Goal: Check status: Check status

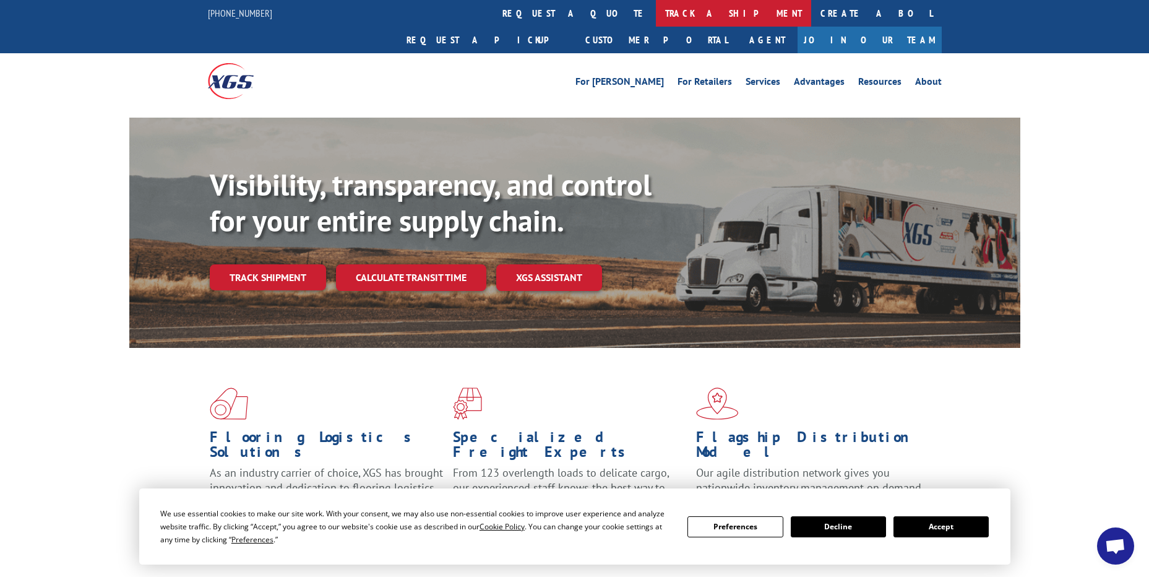
click at [656, 15] on link "track a shipment" at bounding box center [733, 13] width 155 height 27
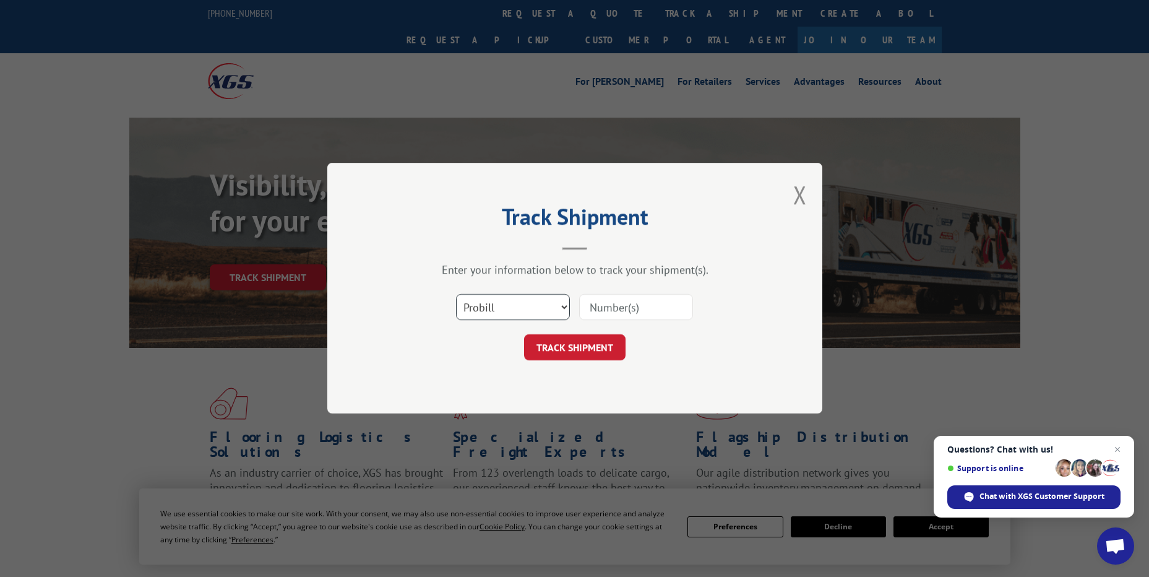
click at [510, 303] on select "Select category... Probill BOL PO" at bounding box center [513, 308] width 114 height 26
select select "po"
click at [456, 295] on select "Select category... Probill BOL PO" at bounding box center [513, 308] width 114 height 26
click at [603, 298] on input at bounding box center [636, 308] width 114 height 26
paste input "09533591"
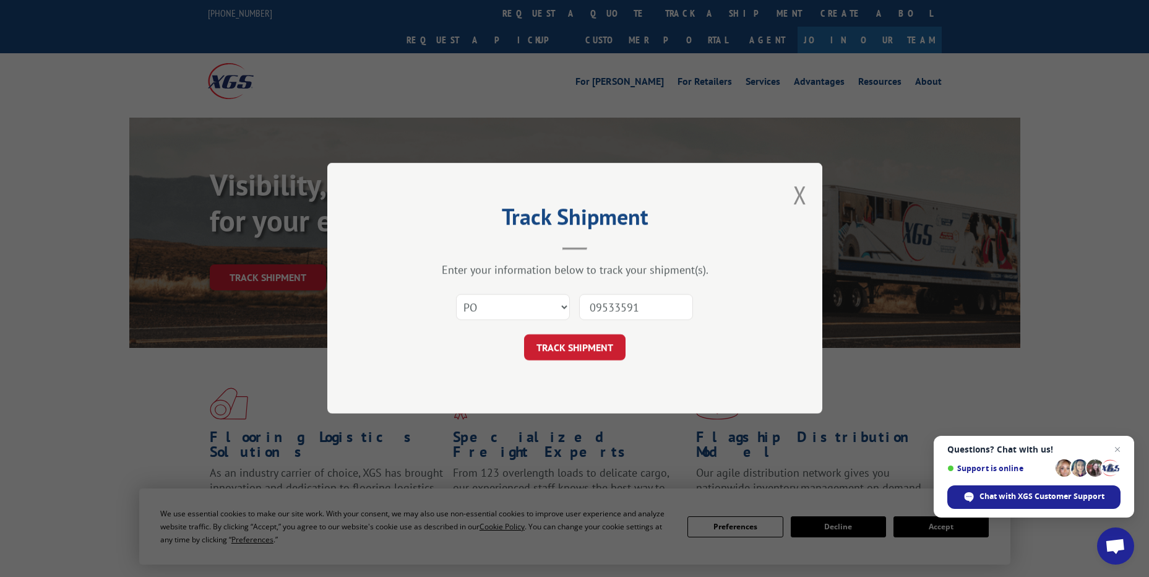
click at [568, 319] on div "Select category... Probill BOL PO" at bounding box center [513, 307] width 113 height 28
click at [602, 304] on input "09533591" at bounding box center [636, 308] width 114 height 26
type input "09533591"
click at [615, 346] on button "TRACK SHIPMENT" at bounding box center [575, 348] width 102 height 26
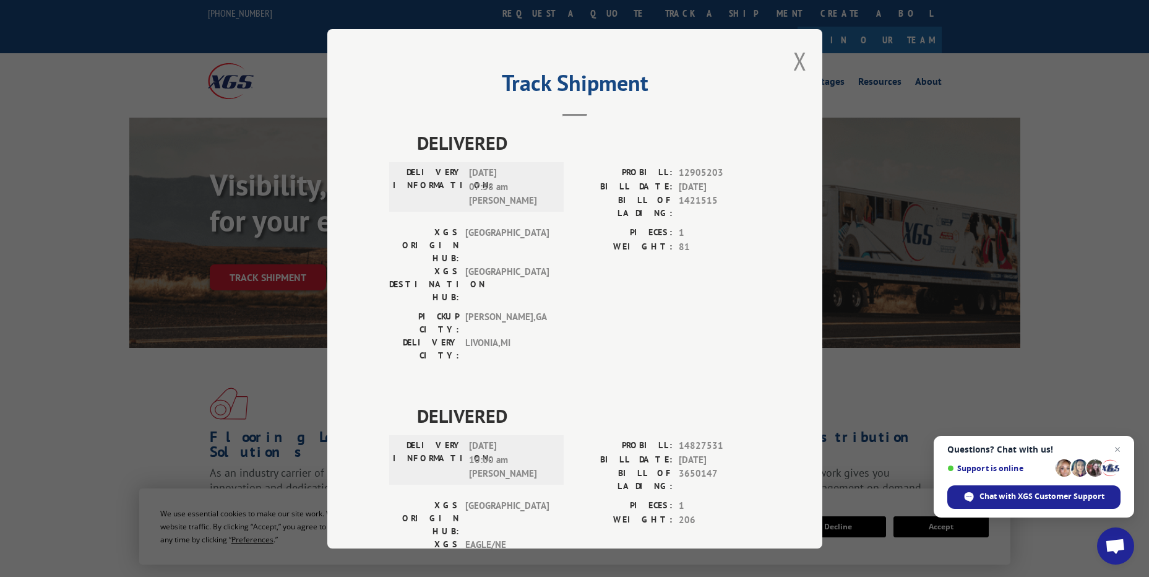
drag, startPoint x: 799, startPoint y: 63, endPoint x: 740, endPoint y: 64, distance: 58.8
click at [799, 63] on button "Close modal" at bounding box center [800, 61] width 14 height 33
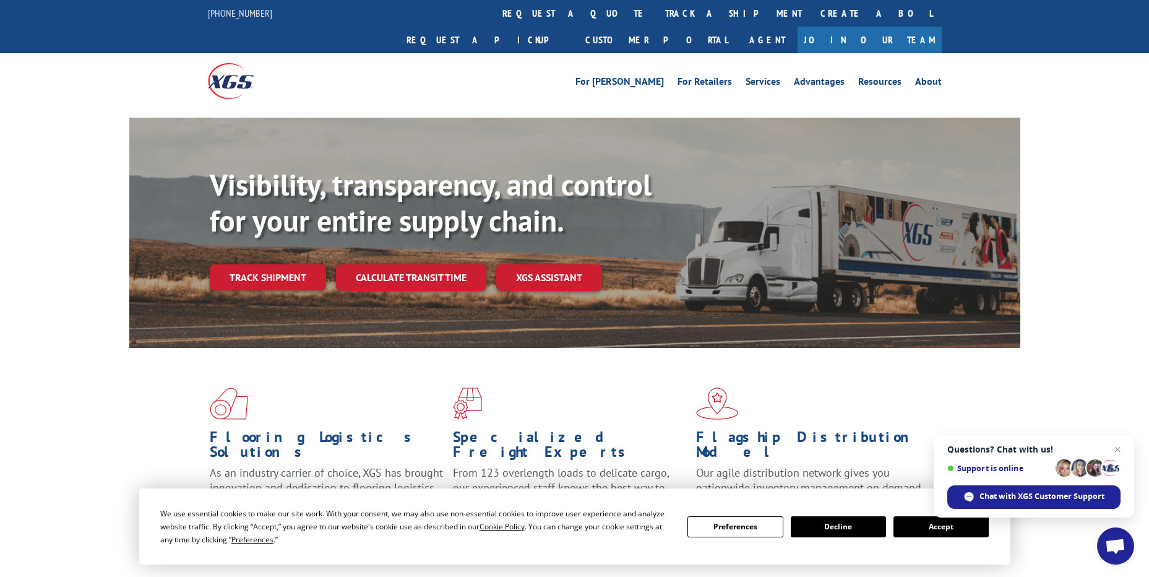
click at [656, 17] on link "track a shipment" at bounding box center [733, 13] width 155 height 27
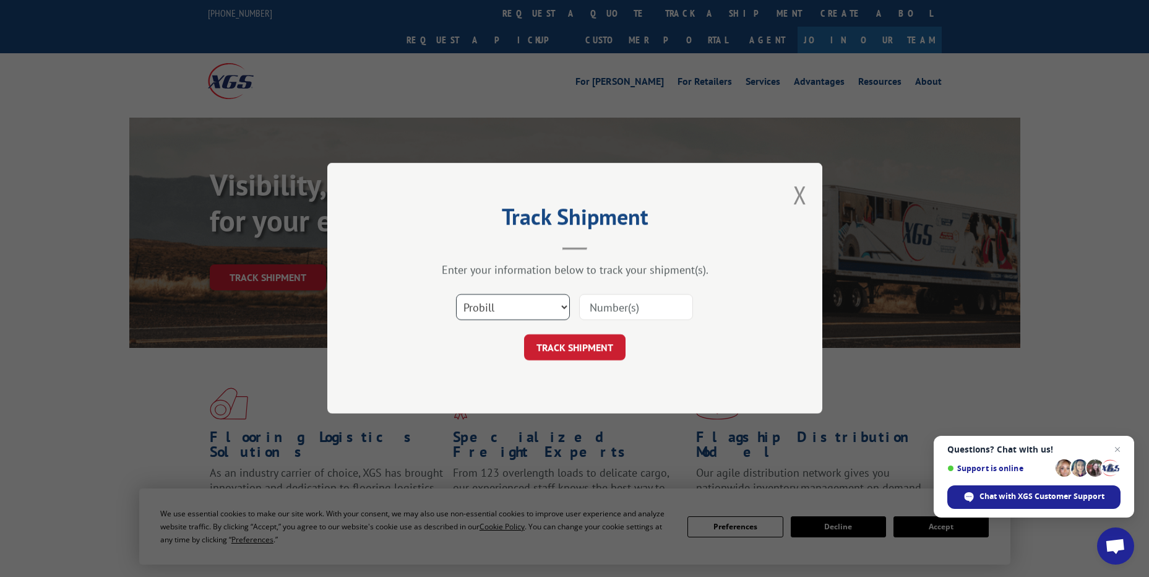
drag, startPoint x: 512, startPoint y: 318, endPoint x: 504, endPoint y: 322, distance: 8.9
click at [512, 318] on select "Select category... Probill BOL PO" at bounding box center [513, 308] width 114 height 26
select select "po"
click at [456, 295] on select "Select category... Probill BOL PO" at bounding box center [513, 308] width 114 height 26
click at [600, 314] on input at bounding box center [636, 308] width 114 height 26
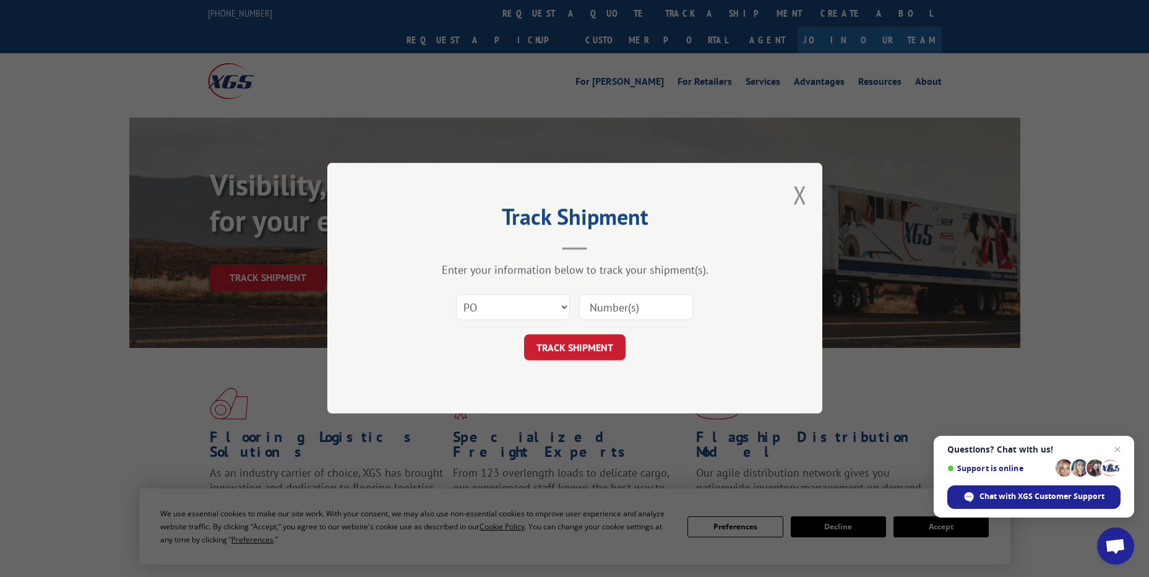
paste input "20523176"
type input "20523176"
click at [607, 365] on div "Track Shipment Enter your information below to track your shipment(s). Select c…" at bounding box center [574, 288] width 495 height 251
click at [602, 344] on button "TRACK SHIPMENT" at bounding box center [575, 348] width 102 height 26
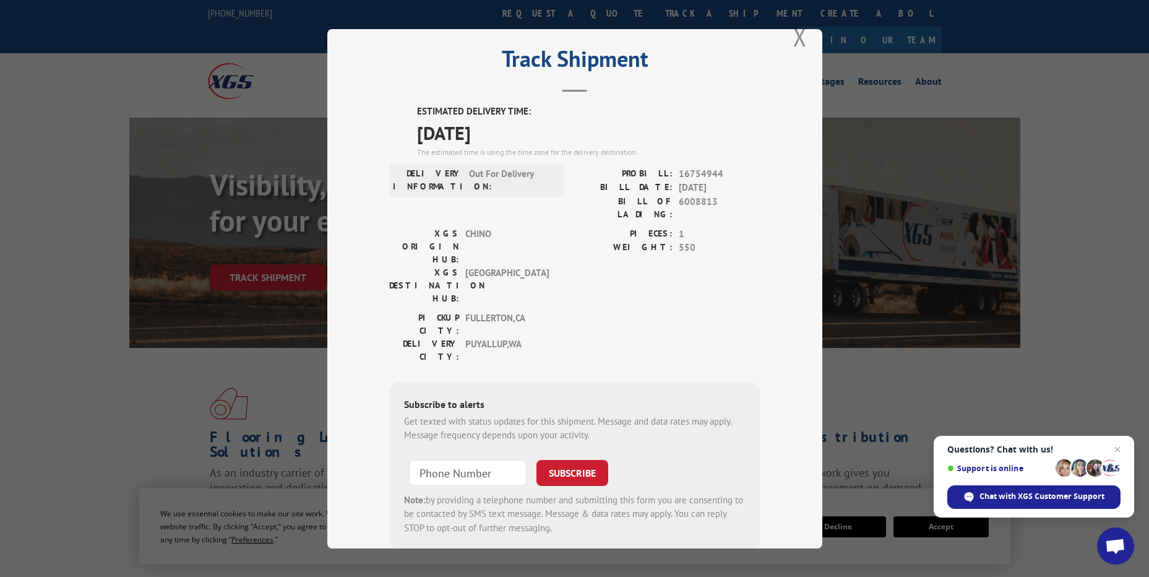
scroll to position [38, 0]
